Goal: Transaction & Acquisition: Purchase product/service

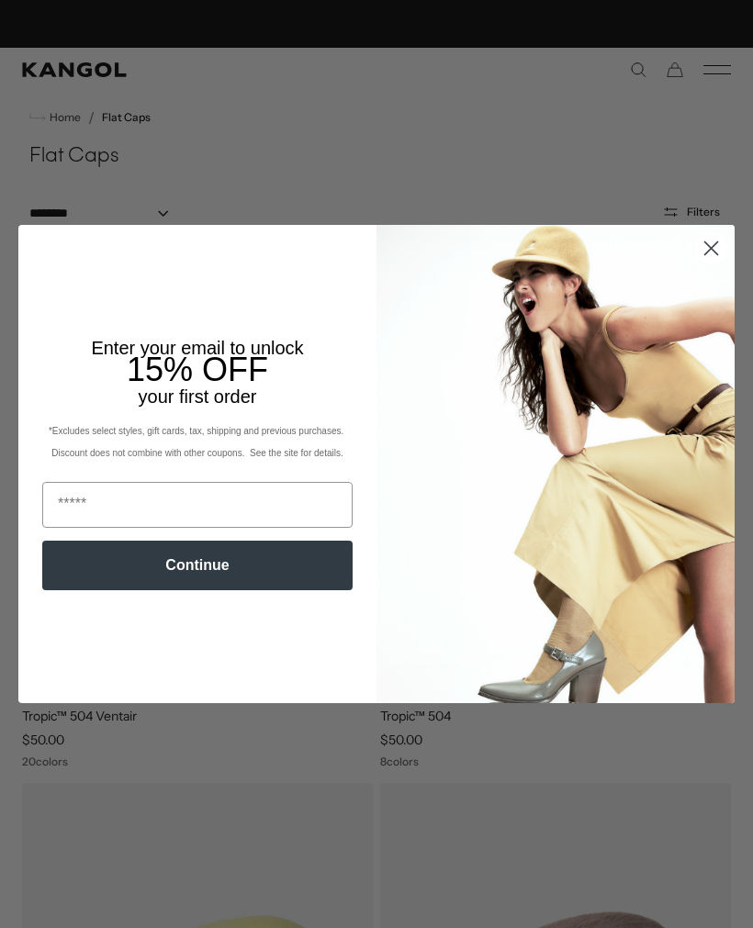
scroll to position [0, 378]
click at [719, 249] on circle "Close dialog" at bounding box center [711, 248] width 30 height 30
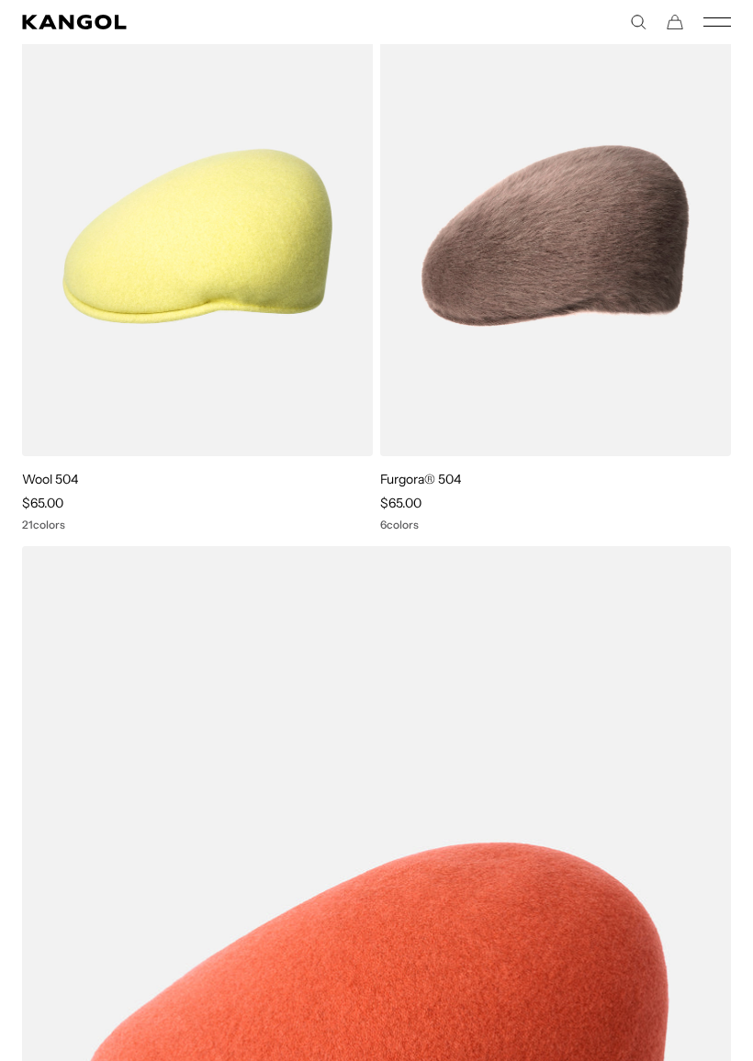
scroll to position [0, 0]
click at [0, 0] on img at bounding box center [0, 0] width 0 height 0
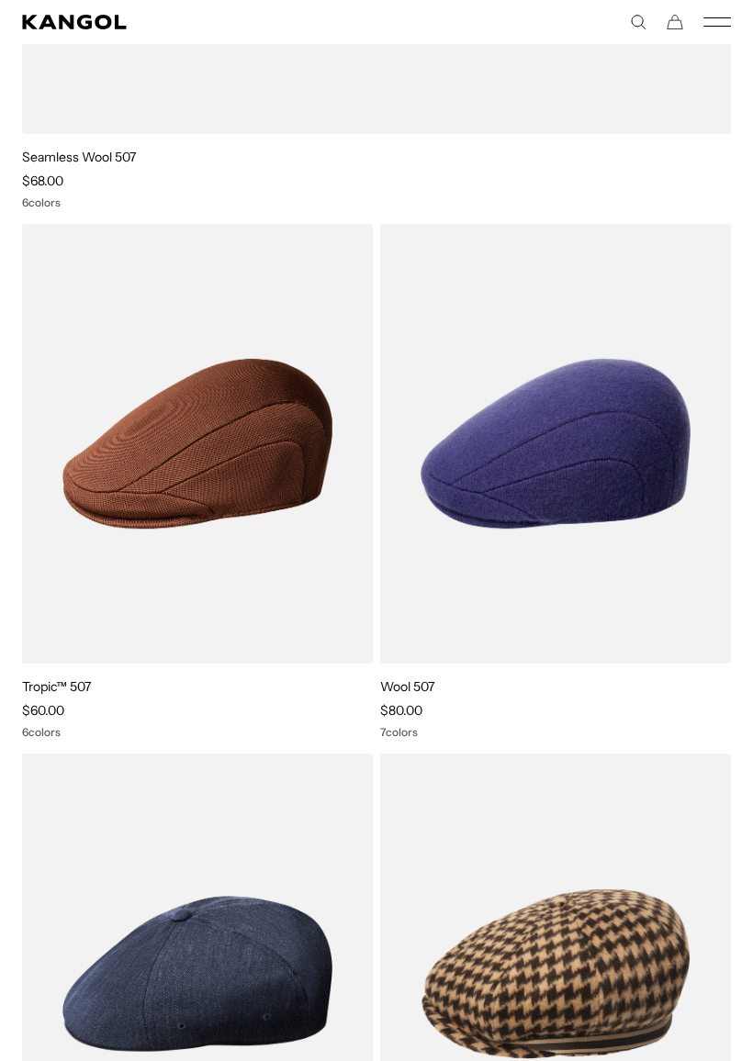
click at [0, 0] on img at bounding box center [0, 0] width 0 height 0
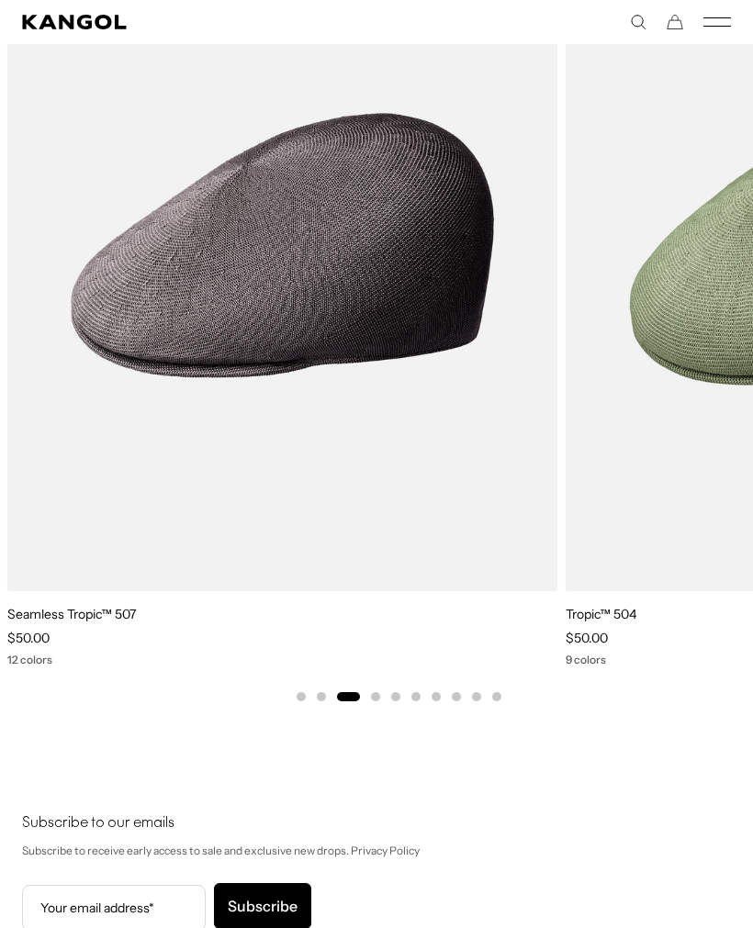
click at [44, 621] on link "Seamless Tropic™ 507" at bounding box center [71, 614] width 129 height 17
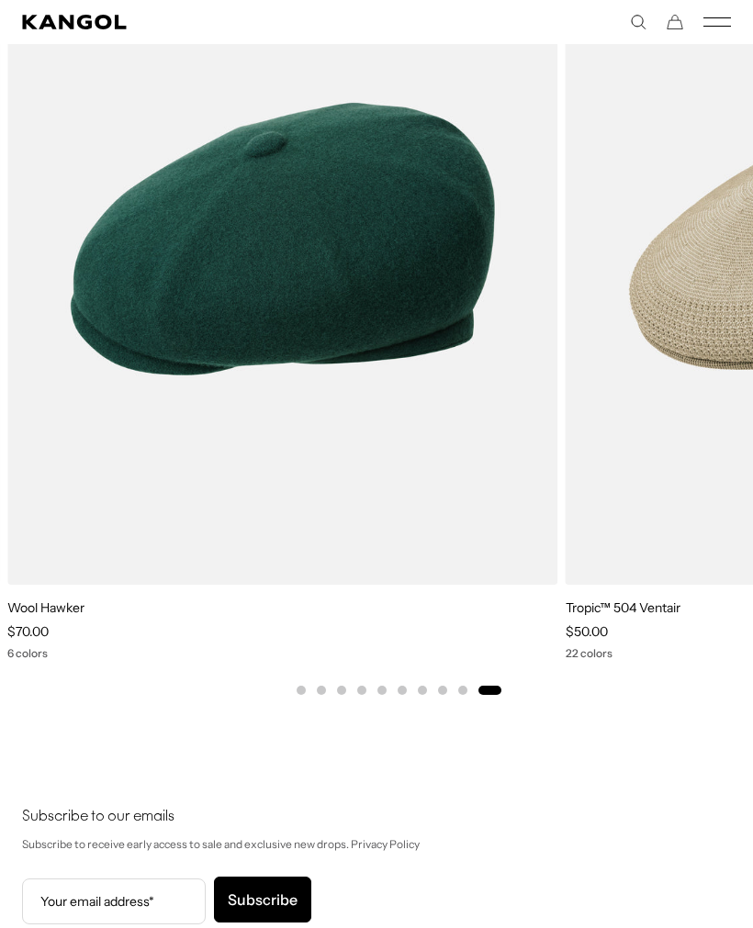
scroll to position [0, 378]
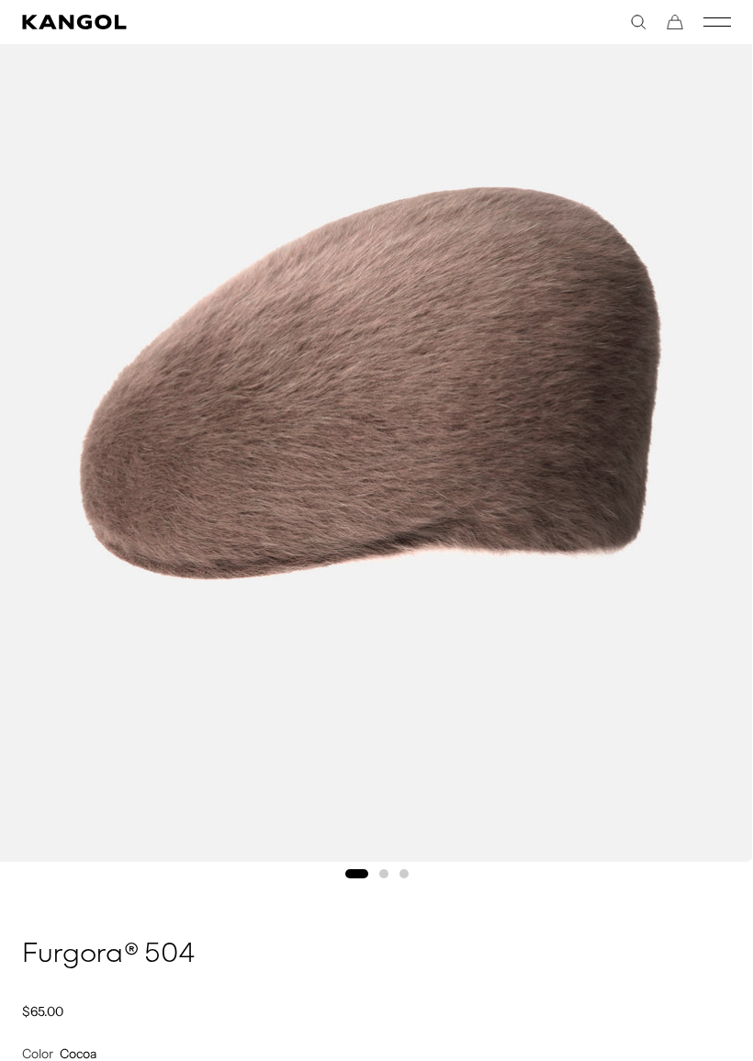
scroll to position [405, 0]
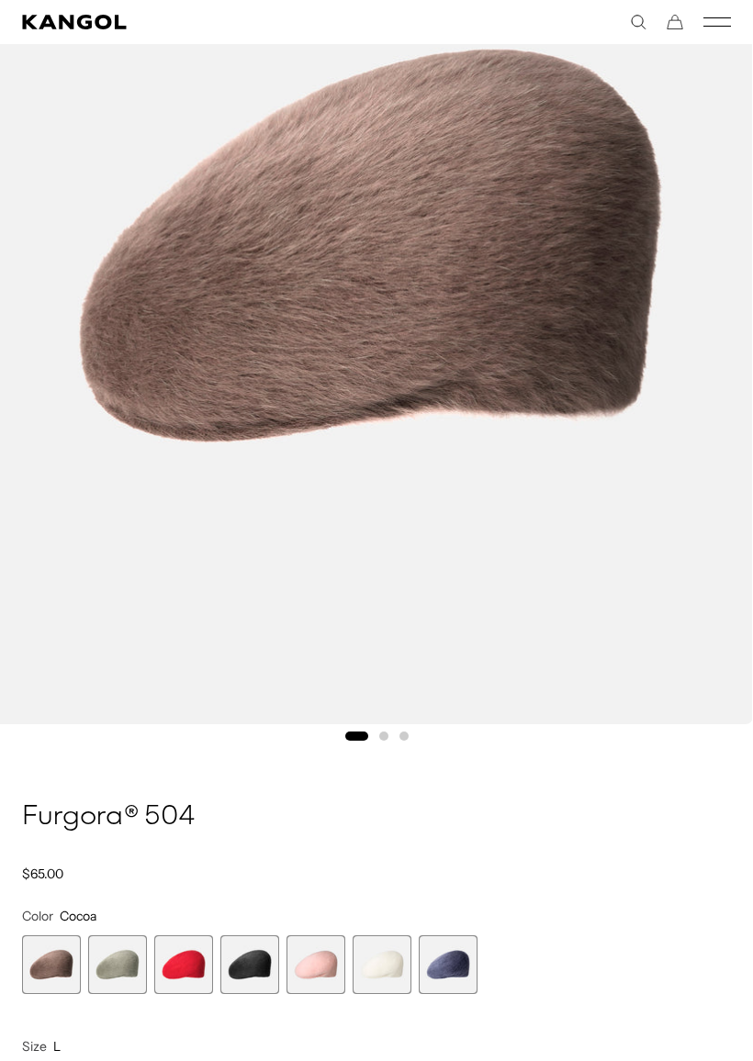
click at [23, 754] on div "Loading... Home / All Products / Furgora® 504 Furgora® 504 Regular price $65.00…" at bounding box center [376, 615] width 753 height 1690
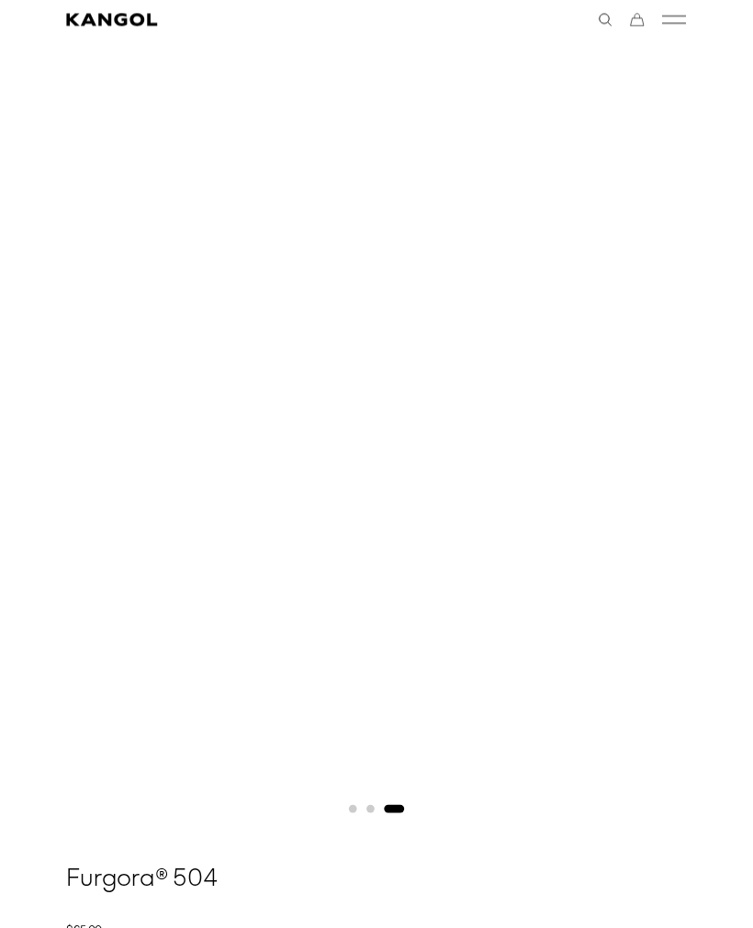
scroll to position [0, 0]
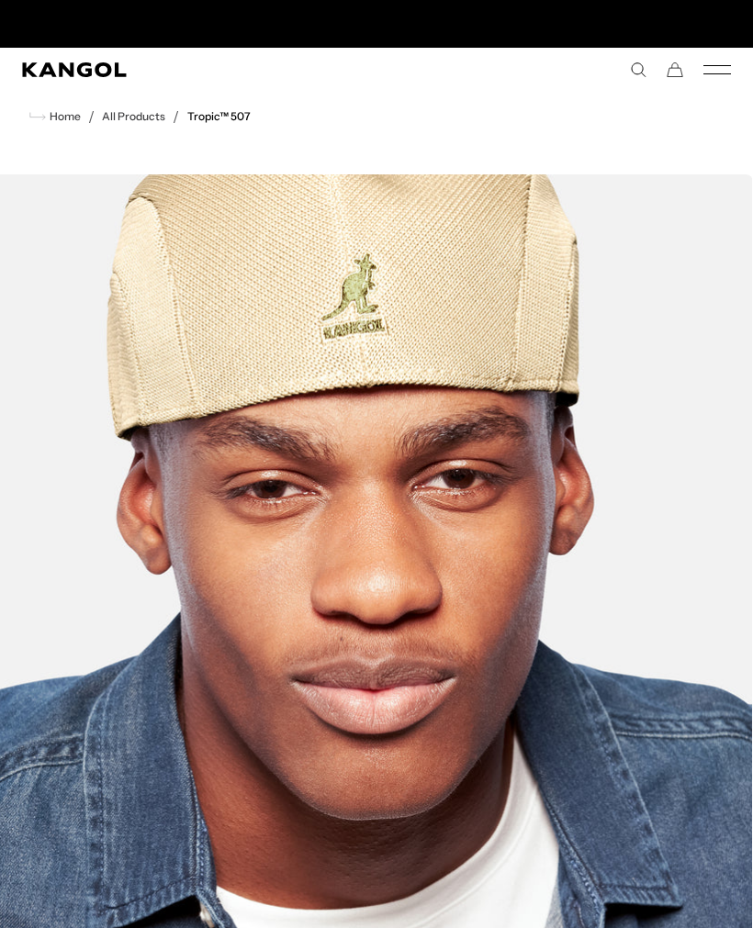
scroll to position [0, 378]
